Goal: Task Accomplishment & Management: Manage account settings

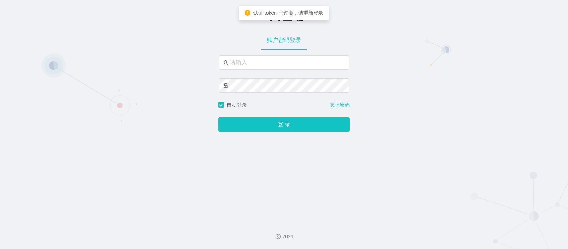
click at [172, 54] on div "-代理端 账户密码登录 自动登录 忘记密码 登 录" at bounding box center [284, 108] width 568 height 216
click at [248, 66] on input "text" at bounding box center [284, 62] width 130 height 14
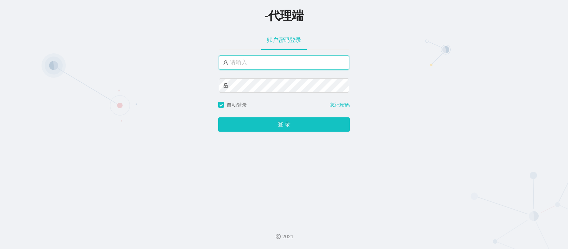
type input "aluo666"
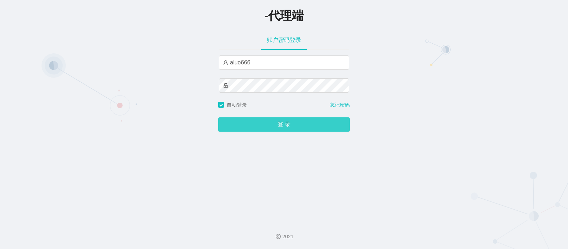
click at [267, 122] on button "登 录" at bounding box center [284, 124] width 132 height 14
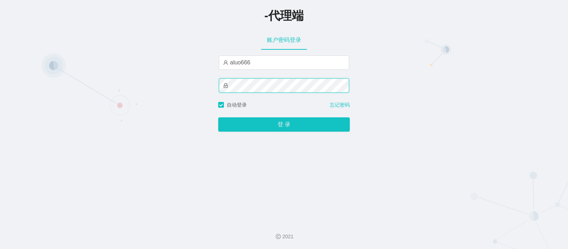
click at [181, 82] on div "-代理端 账户密码登录 aluo666 自动登录 忘记密码 登 录" at bounding box center [284, 108] width 568 height 216
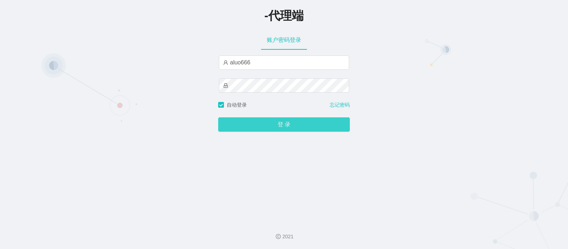
click at [261, 124] on button "登 录" at bounding box center [284, 124] width 132 height 14
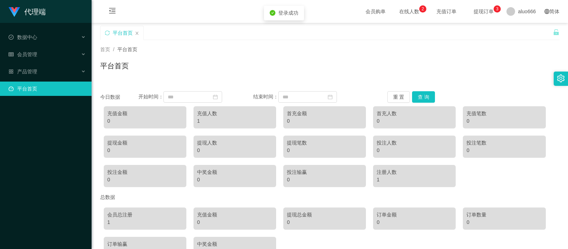
click at [275, 62] on div "平台首页" at bounding box center [329, 68] width 459 height 16
click at [211, 121] on div "1" at bounding box center [234, 121] width 75 height 8
click at [231, 112] on div "充值人数" at bounding box center [234, 114] width 75 height 8
click at [201, 115] on div "充值人数" at bounding box center [234, 114] width 75 height 8
click at [202, 121] on div "1" at bounding box center [234, 121] width 75 height 8
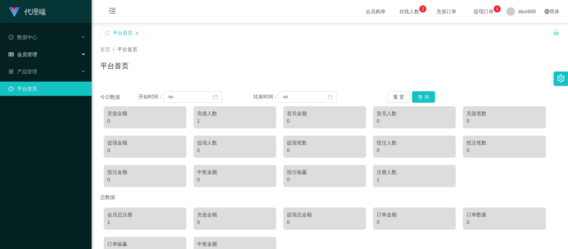
click at [50, 56] on div "会员管理" at bounding box center [46, 54] width 92 height 14
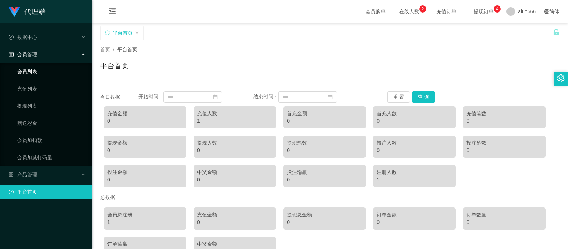
click at [41, 73] on link "会员列表" at bounding box center [51, 71] width 69 height 14
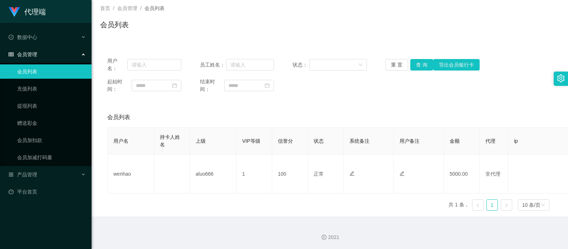
scroll to position [42, 0]
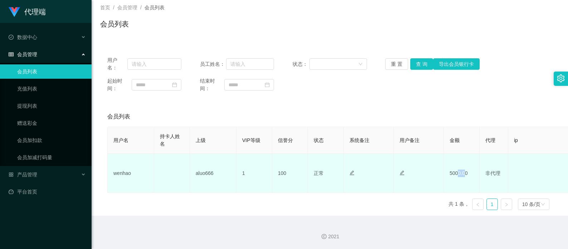
drag, startPoint x: 457, startPoint y: 172, endPoint x: 465, endPoint y: 172, distance: 7.5
click at [465, 172] on td "5000.00" at bounding box center [462, 173] width 36 height 39
click at [458, 173] on td "5000.00" at bounding box center [462, 173] width 36 height 39
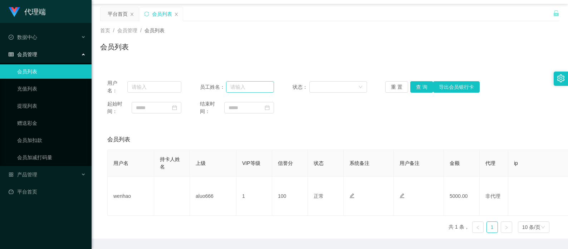
scroll to position [0, 0]
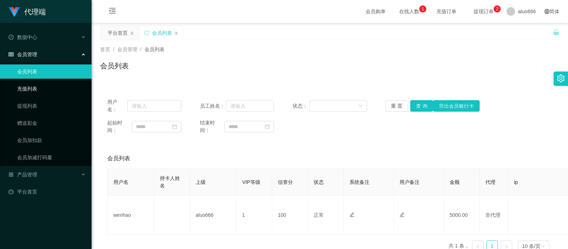
click at [30, 89] on link "充值列表" at bounding box center [51, 89] width 69 height 14
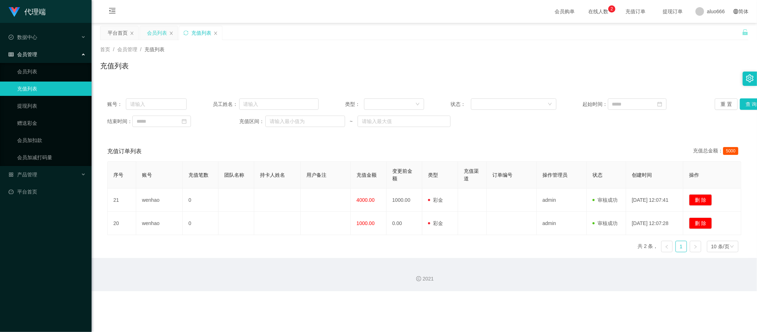
click at [159, 35] on div "会员列表" at bounding box center [157, 33] width 20 height 14
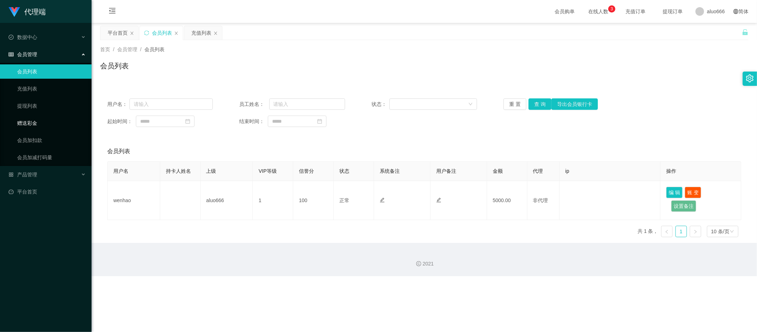
click at [34, 118] on link "赠送彩金" at bounding box center [51, 123] width 69 height 14
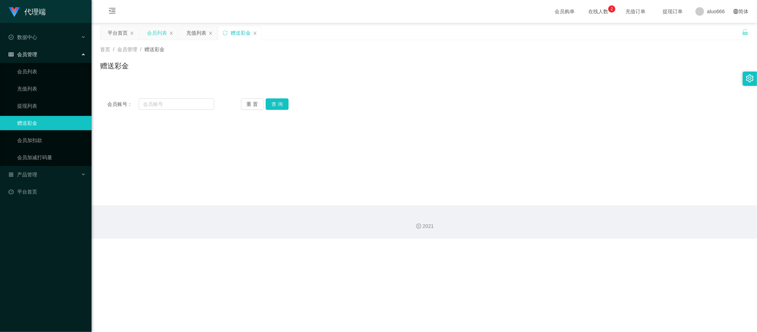
click at [153, 29] on div "会员列表" at bounding box center [157, 33] width 20 height 14
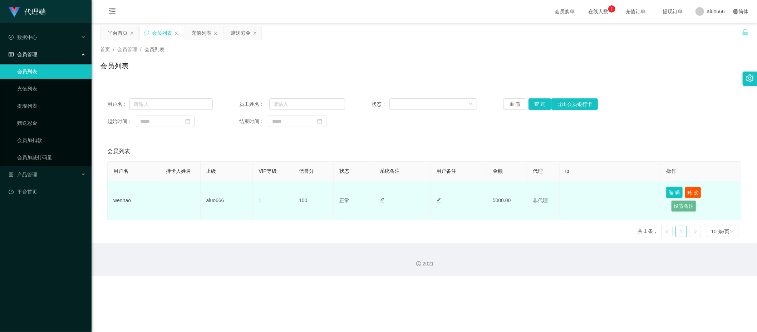
click at [567, 192] on button "编 辑" at bounding box center [674, 192] width 16 height 11
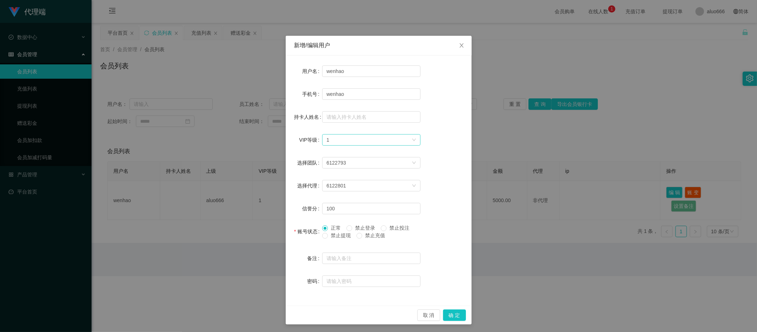
click at [406, 142] on div "选择VIP等级 1" at bounding box center [368, 139] width 85 height 11
click at [405, 141] on div "选择VIP等级 1" at bounding box center [368, 139] width 85 height 11
click at [402, 139] on div "选择VIP等级 1" at bounding box center [368, 139] width 85 height 11
click at [459, 46] on icon "图标: close" at bounding box center [462, 46] width 6 height 6
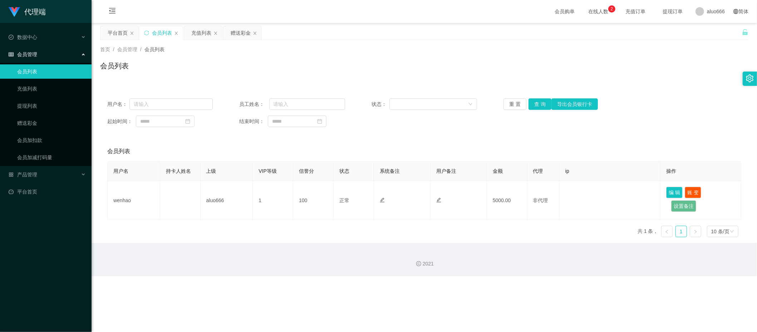
click at [567, 113] on div "用户名： 员工姓名： 状态： 重 置 查 询 导出会员银行卡 起始时间： 结束时间：" at bounding box center [424, 112] width 648 height 43
click at [567, 9] on span "在线人数 0 1 2 3 4 5 6 7 8 9 0 1 2 3 4 5 6 7 8 9 0 1 2 3 4 5 6 7 8 9" at bounding box center [597, 11] width 27 height 5
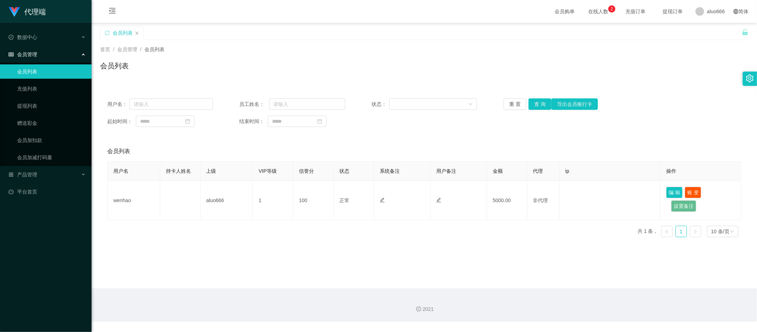
click at [425, 79] on div "首页 / 会员管理 / 会员列表 / 会员列表" at bounding box center [424, 61] width 665 height 43
